Goal: Register for event/course

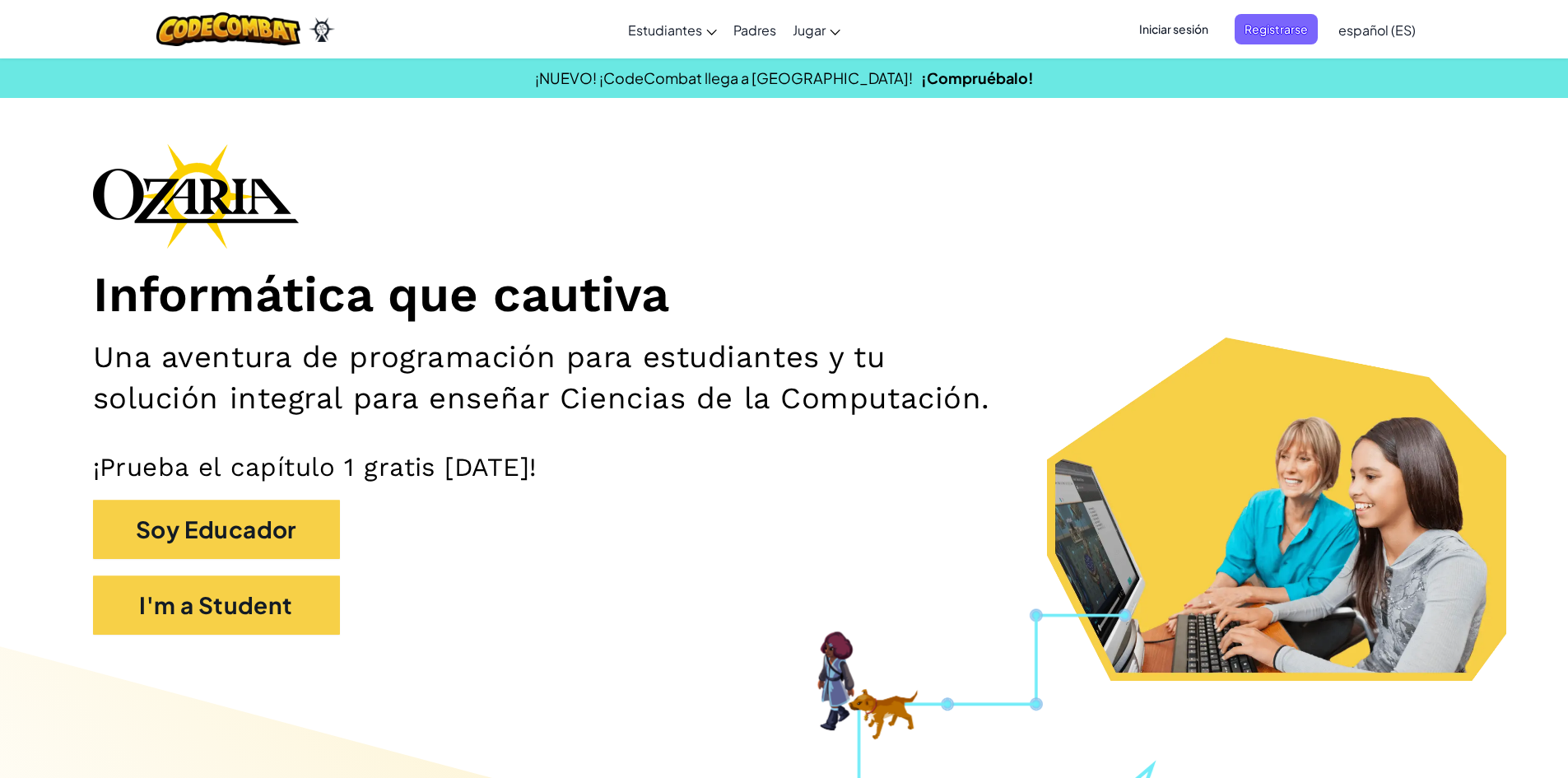
click at [1182, 42] on span "Iniciar sesión" at bounding box center [1174, 29] width 89 height 30
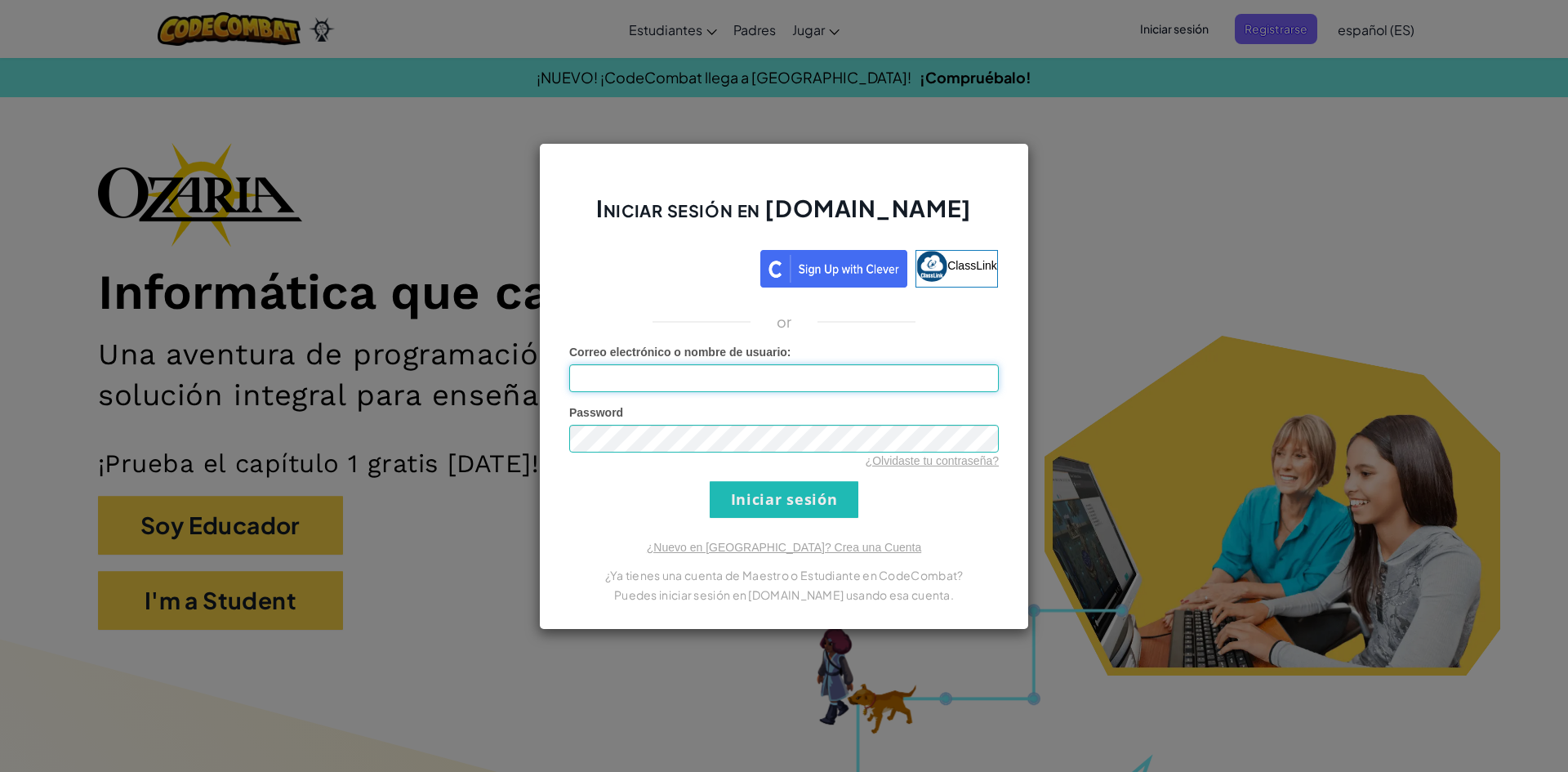
click at [874, 383] on input "Correo electrónico o nombre de usuario :" at bounding box center [784, 378] width 430 height 27
click at [710, 482] on input "Iniciar sesión" at bounding box center [784, 500] width 149 height 37
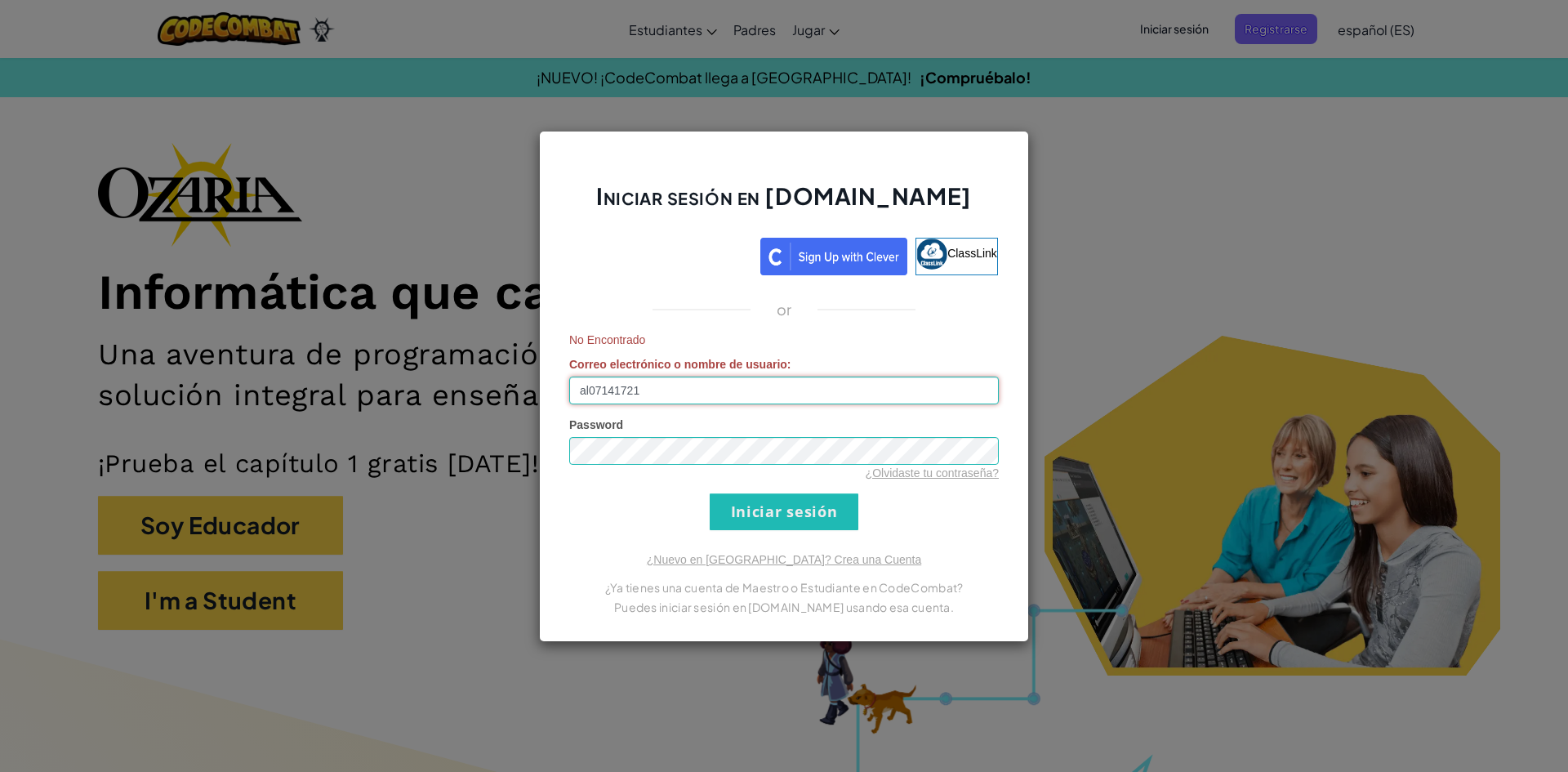
click at [744, 401] on input "al07141721" at bounding box center [784, 390] width 430 height 27
type input "a"
type input "[PERSON_NAME] S"
click at [747, 506] on input "Iniciar sesión" at bounding box center [784, 512] width 149 height 37
click at [689, 384] on input "[PERSON_NAME] S" at bounding box center [784, 390] width 430 height 27
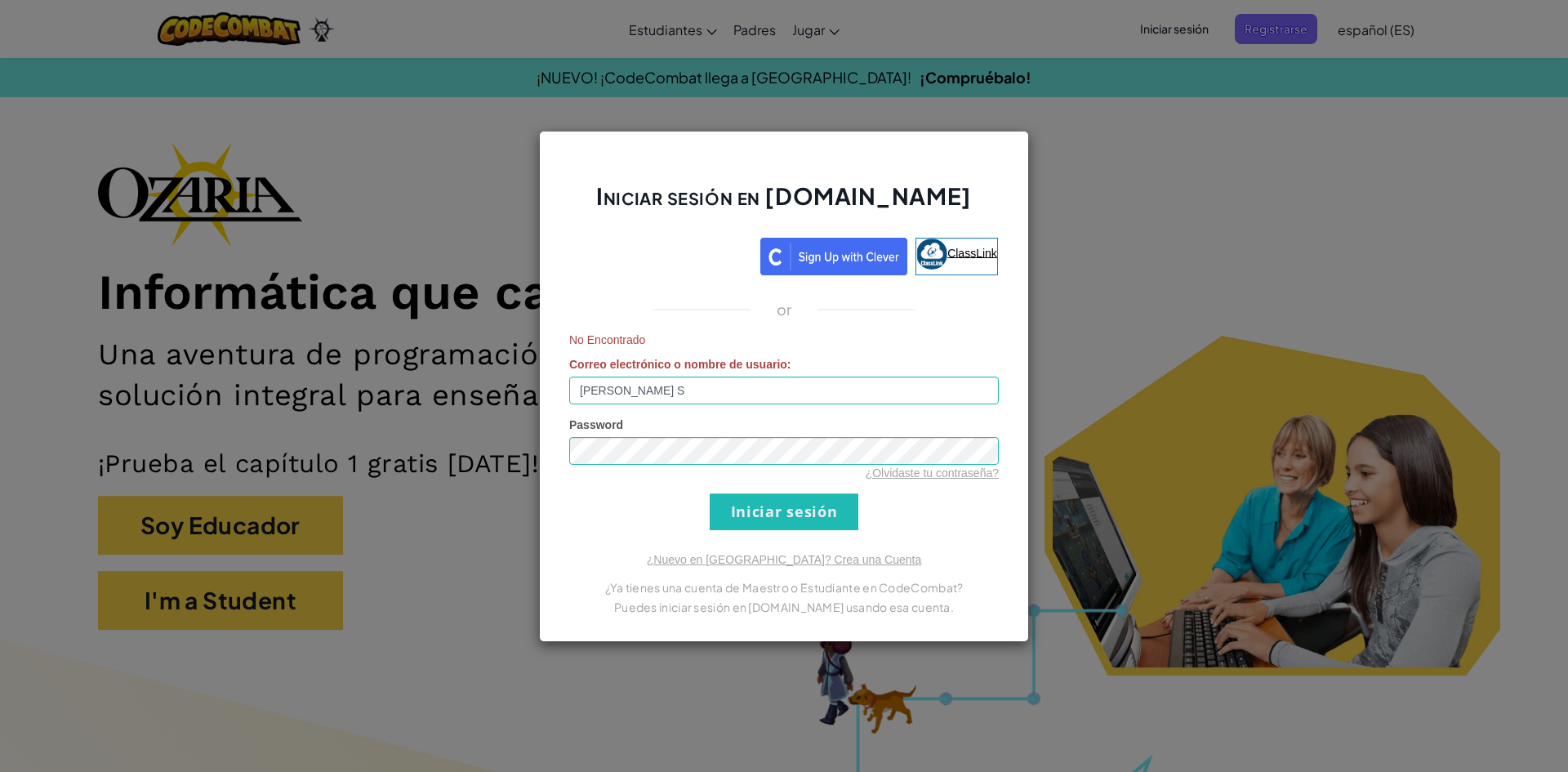
click at [927, 250] on img at bounding box center [931, 254] width 31 height 31
click at [1166, 83] on div "Iniciar sesión en [DOMAIN_NAME] ClassLink or No Encontrado Correo electrónico o…" at bounding box center [784, 386] width 1568 height 772
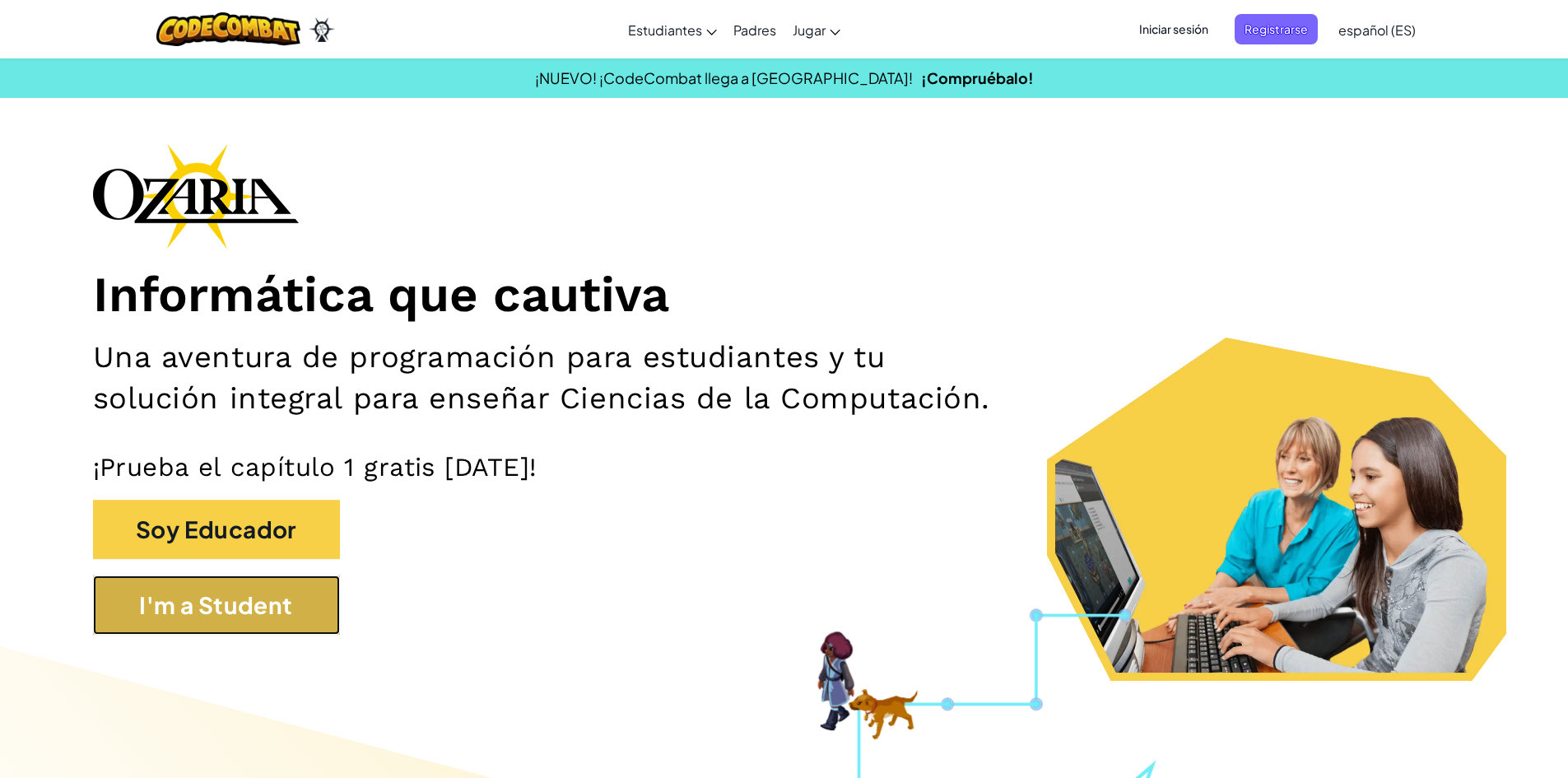
click at [299, 596] on button "I'm a Student" at bounding box center [217, 605] width 247 height 59
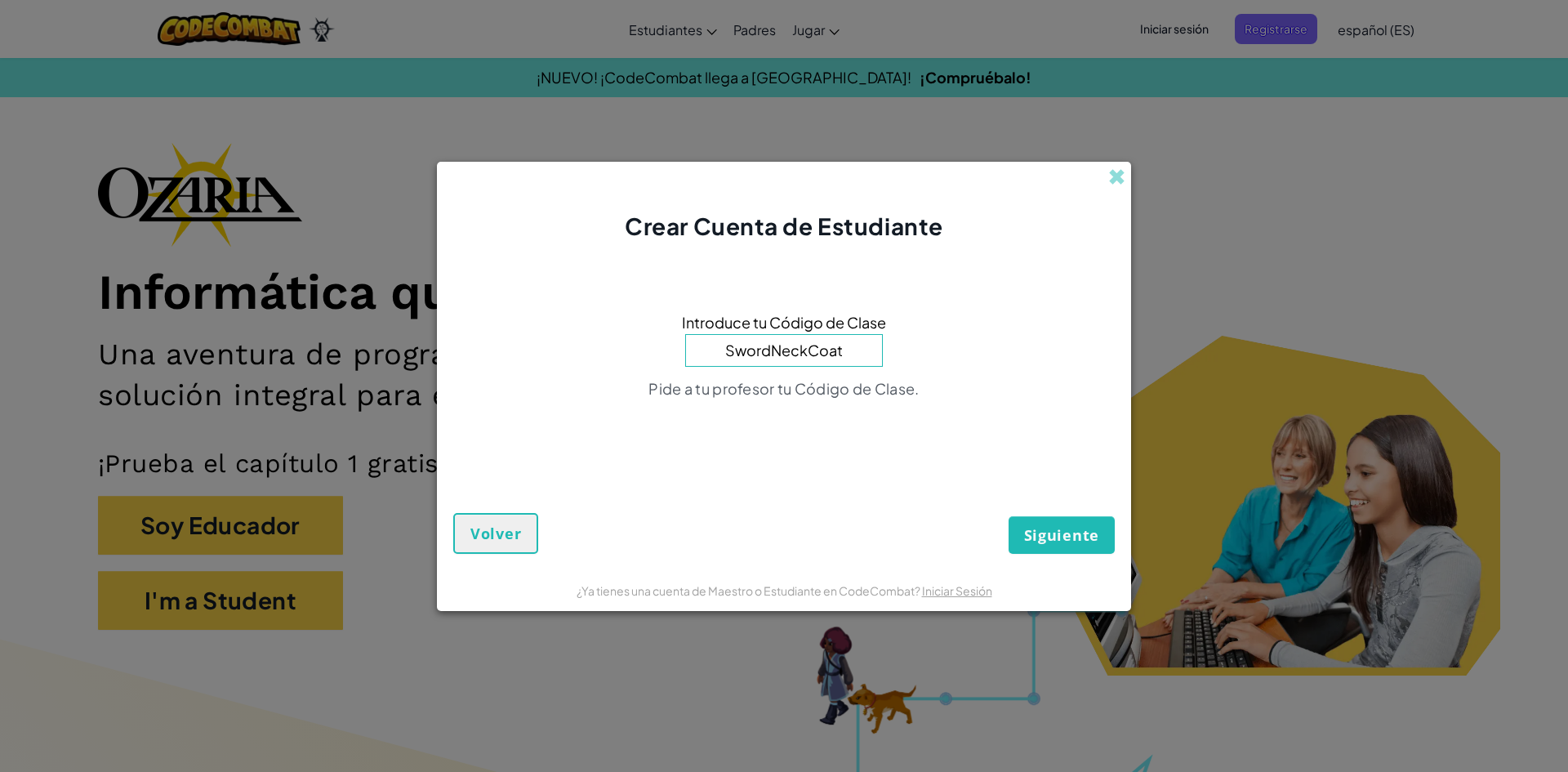
type input "SwordNeckCoat"
click at [1039, 528] on span "Siguiente" at bounding box center [1062, 534] width 75 height 20
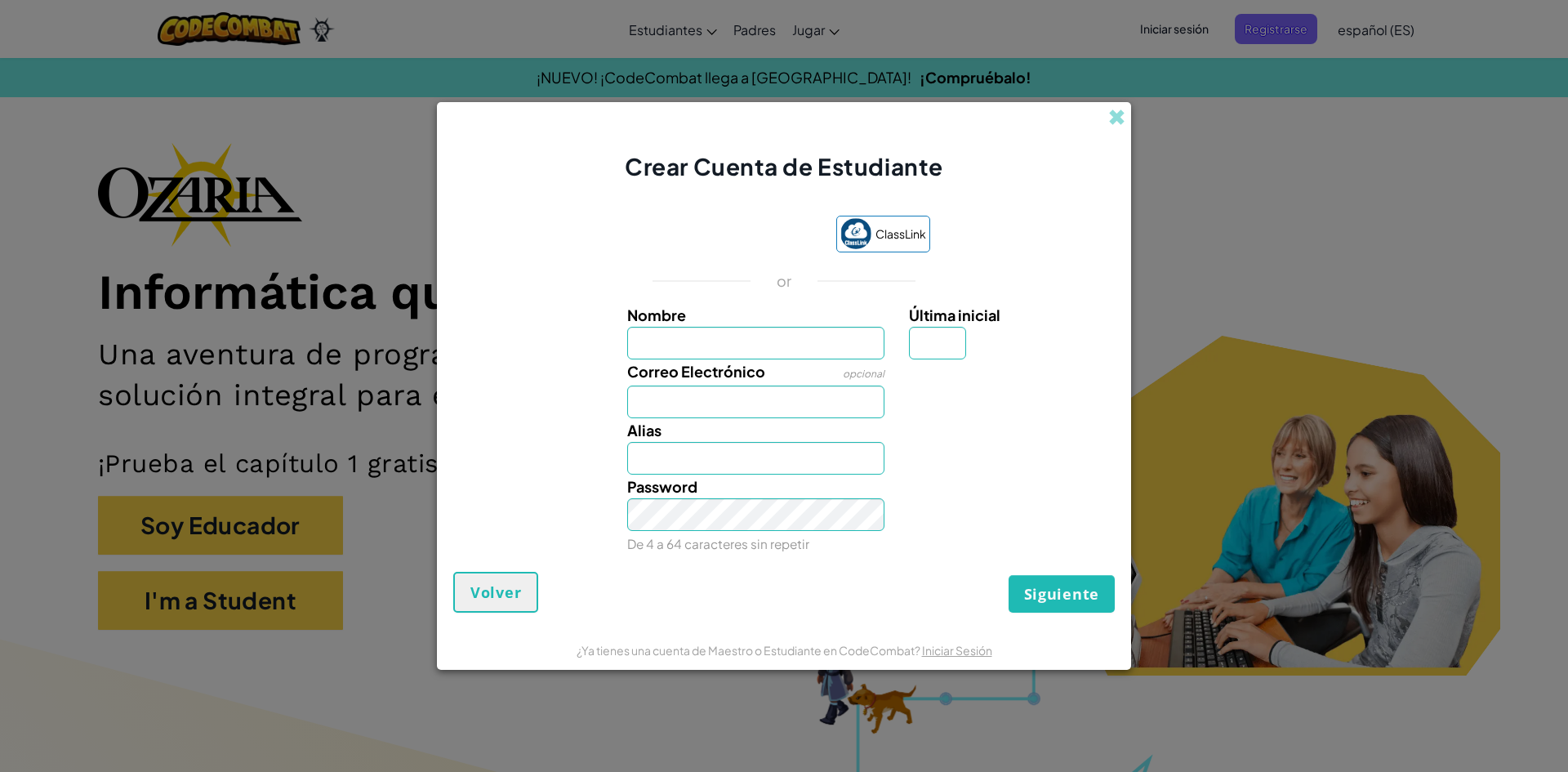
click at [1265, 361] on div "Crear Cuenta de Estudiante ClassLink or Nombre Última inicial Correo Electrónic…" at bounding box center [784, 386] width 1568 height 772
click at [1124, 115] on span at bounding box center [1117, 117] width 17 height 17
